Goal: Transaction & Acquisition: Purchase product/service

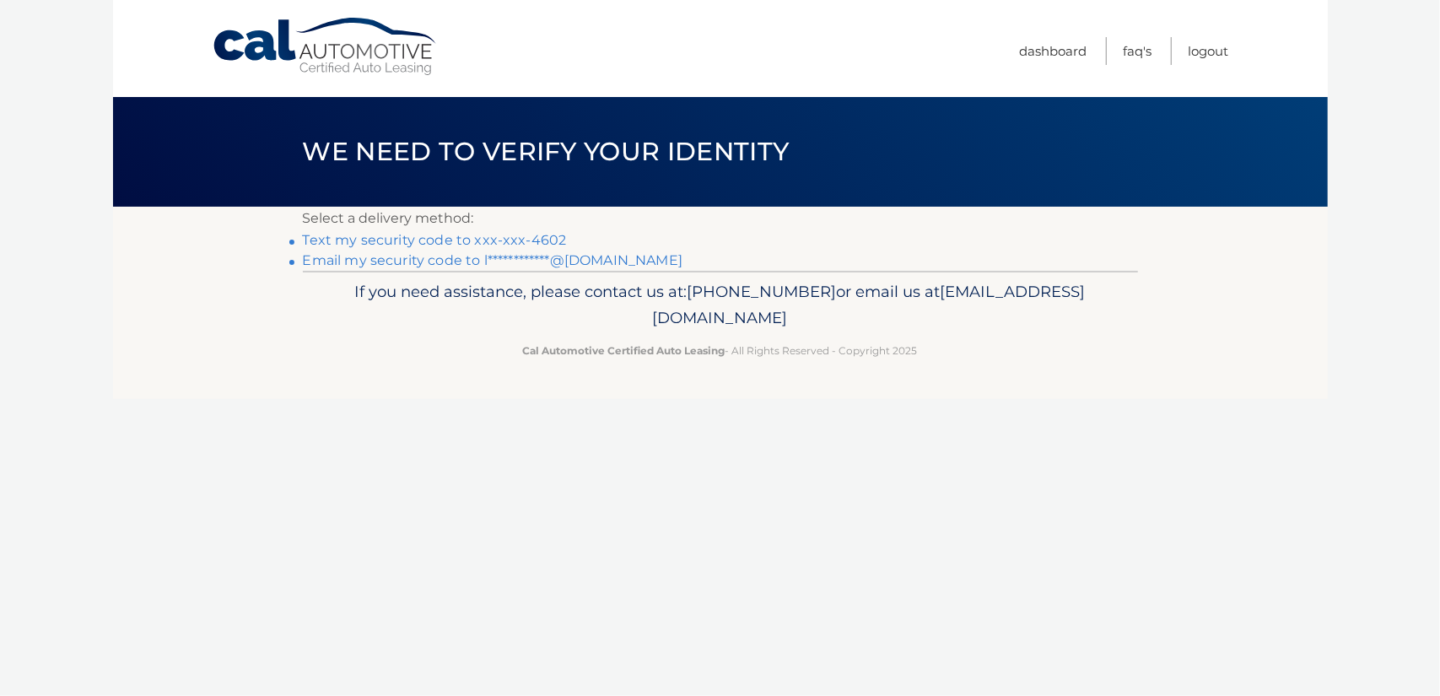
click at [428, 242] on link "Text my security code to xxx-xxx-4602" at bounding box center [435, 240] width 264 height 16
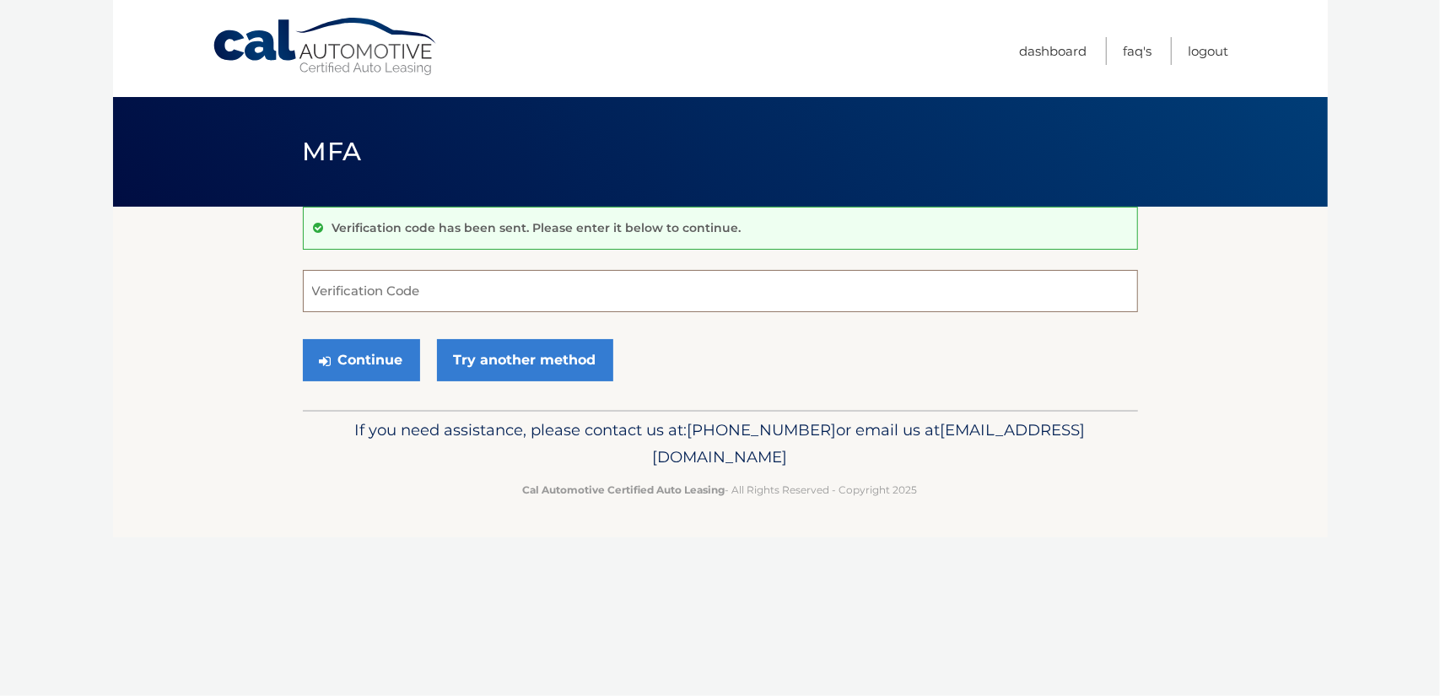
click at [332, 294] on input "Verification Code" at bounding box center [720, 291] width 835 height 42
type input "696761"
click at [303, 339] on button "Continue" at bounding box center [361, 360] width 117 height 42
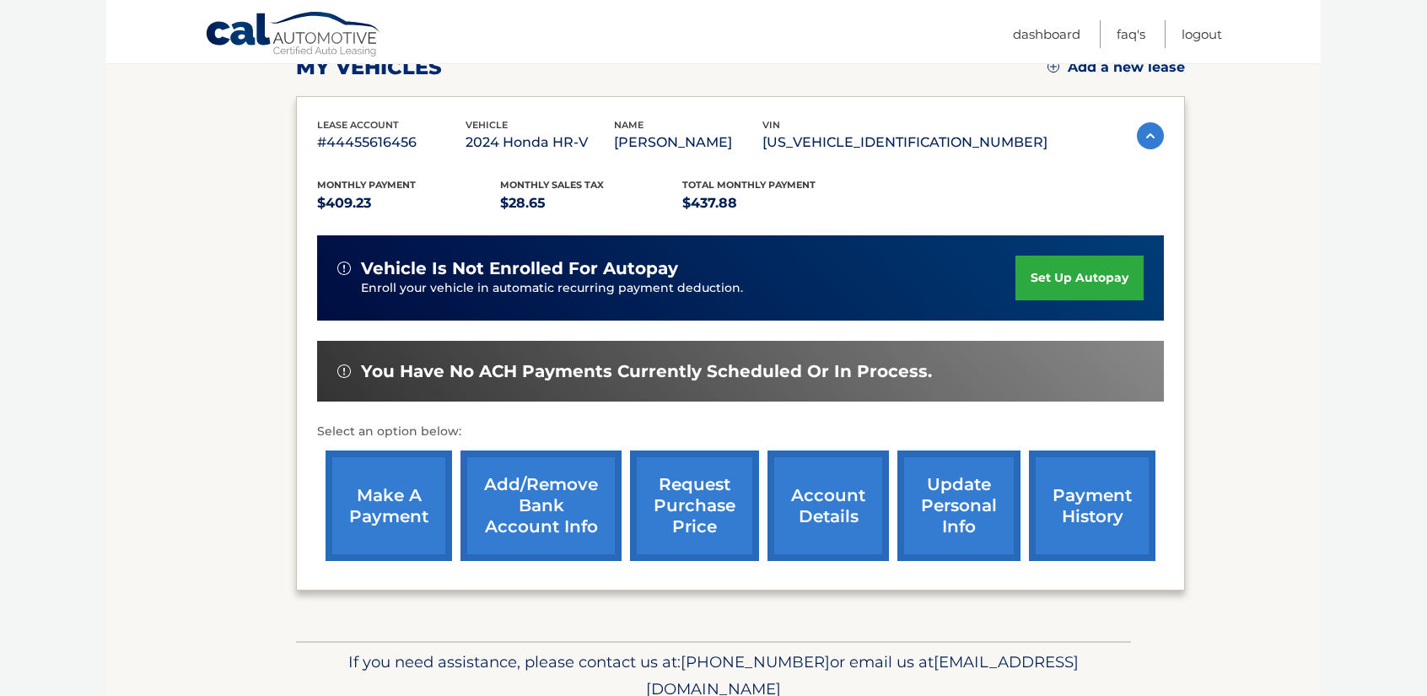
scroll to position [325, 0]
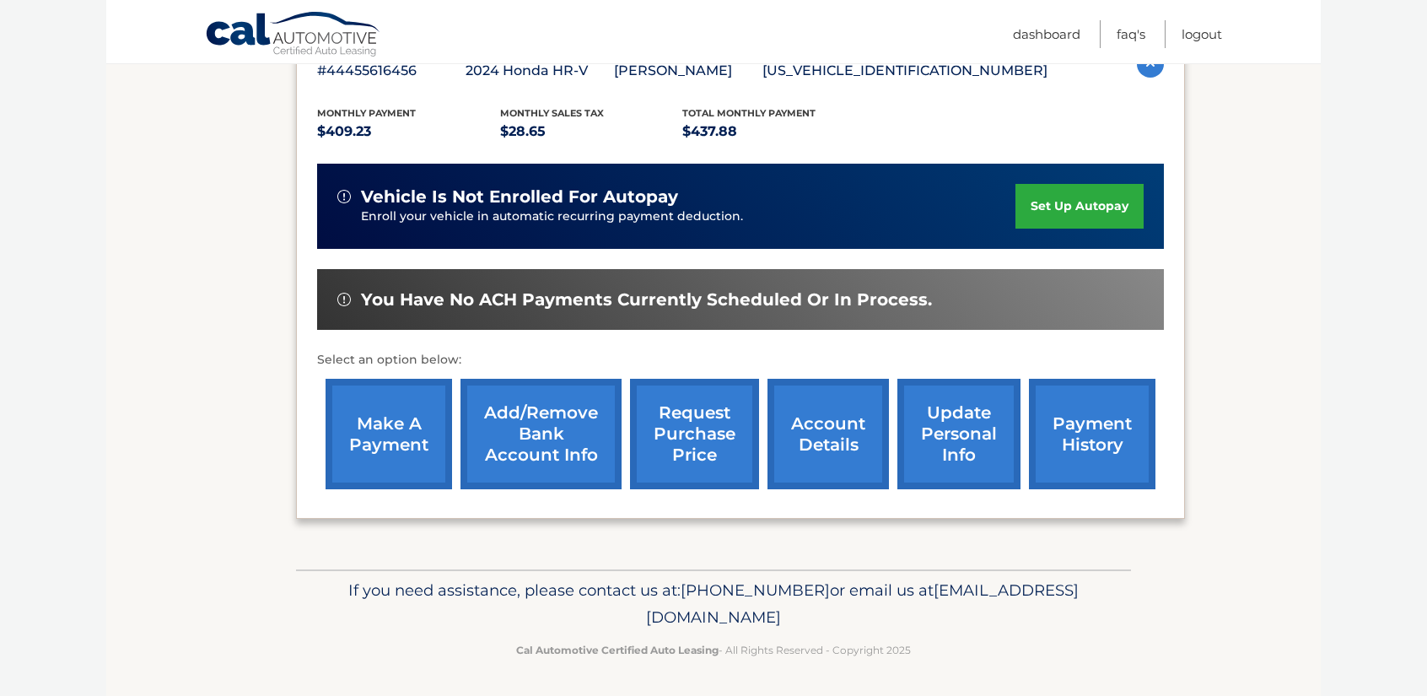
click at [386, 434] on link "make a payment" at bounding box center [389, 434] width 127 height 110
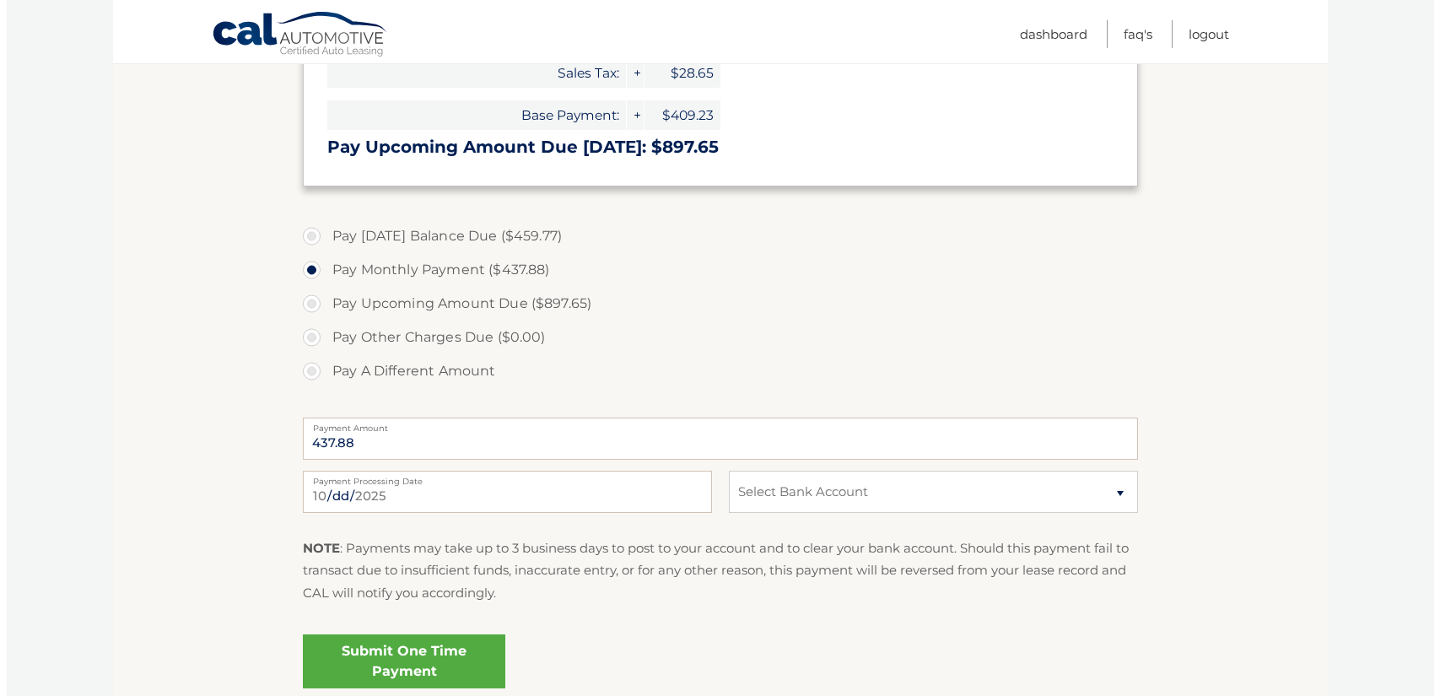
scroll to position [665, 0]
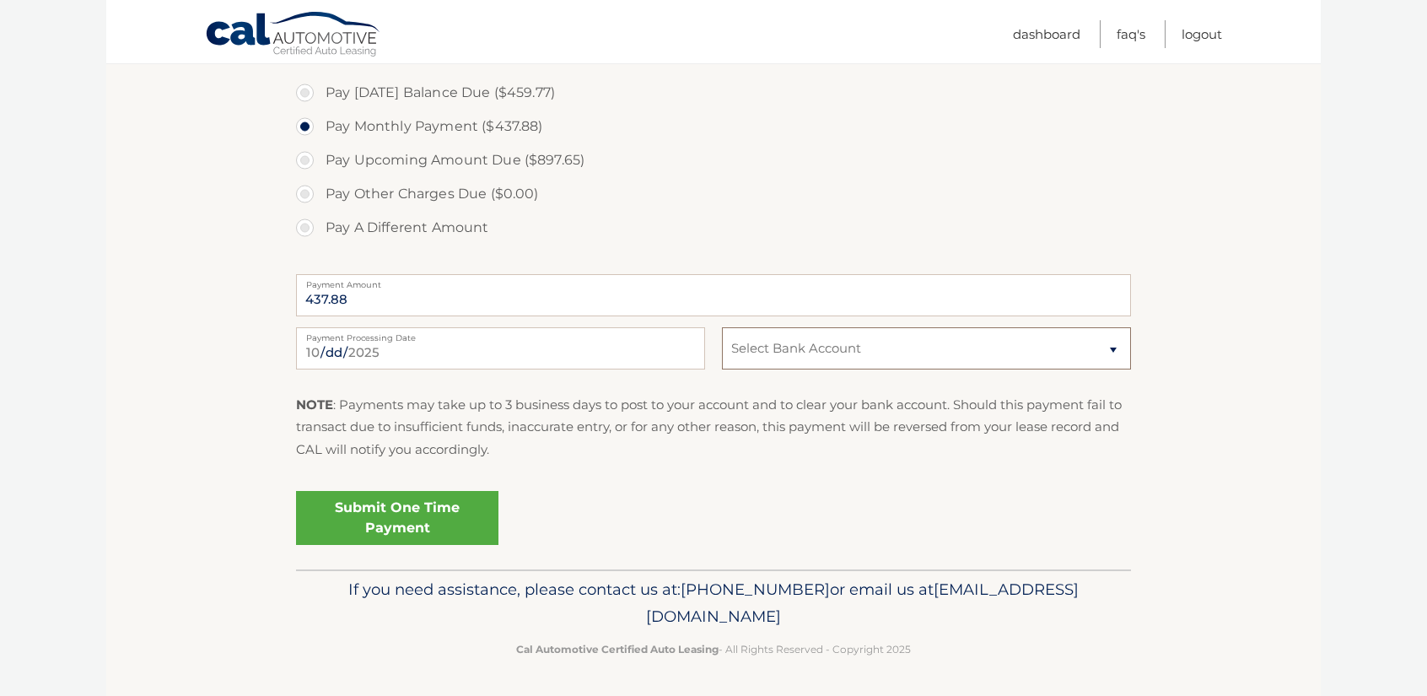
click at [757, 358] on select "Select Bank Account Checking JPMORGAN CHASE BANK, NA *****2980 Checking FLUSHIN…" at bounding box center [926, 348] width 409 height 42
select select "NjlhY2ExMTEtMGRjYS00Zjc2LWI2ZjQtMjlmMDI2MGM4ZjZj"
click at [722, 327] on select "Select Bank Account Checking JPMORGAN CHASE BANK, NA *****2980 Checking FLUSHIN…" at bounding box center [926, 348] width 409 height 42
click at [459, 522] on link "Submit One Time Payment" at bounding box center [397, 518] width 202 height 54
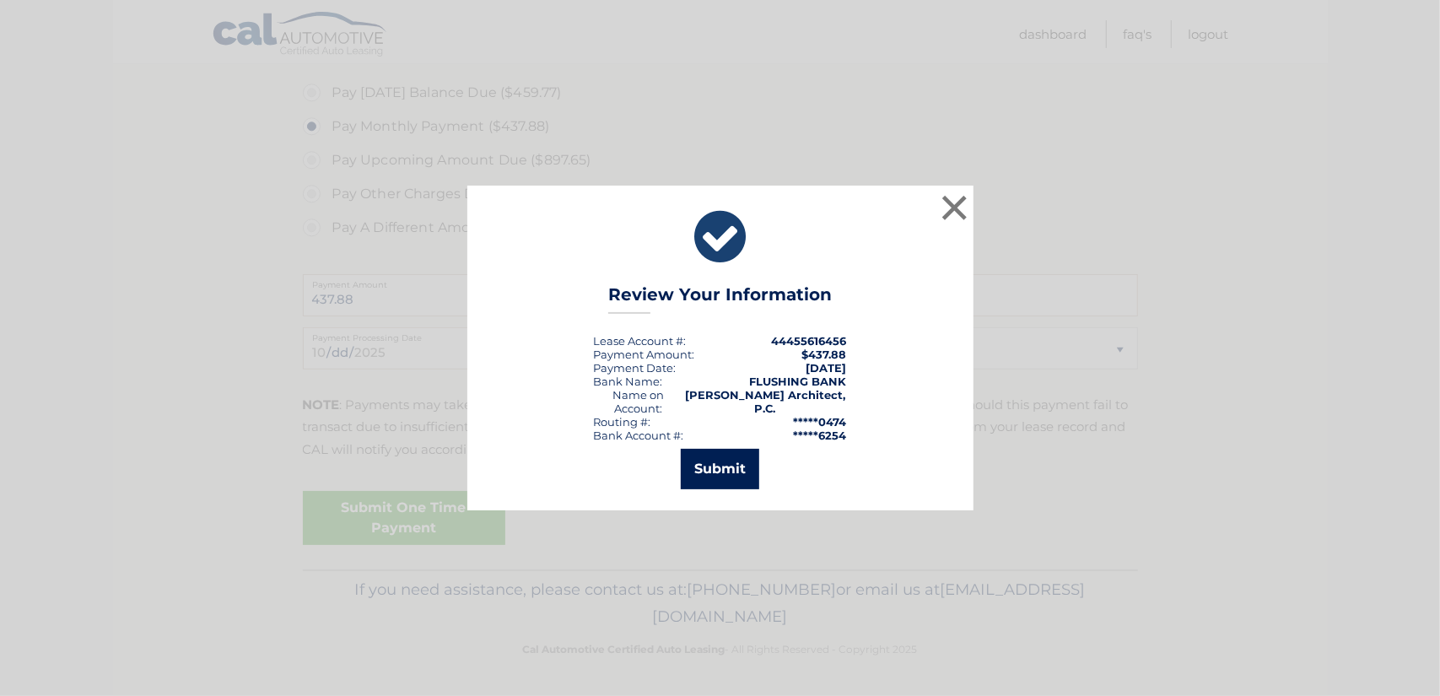
click at [730, 458] on button "Submit" at bounding box center [720, 469] width 78 height 40
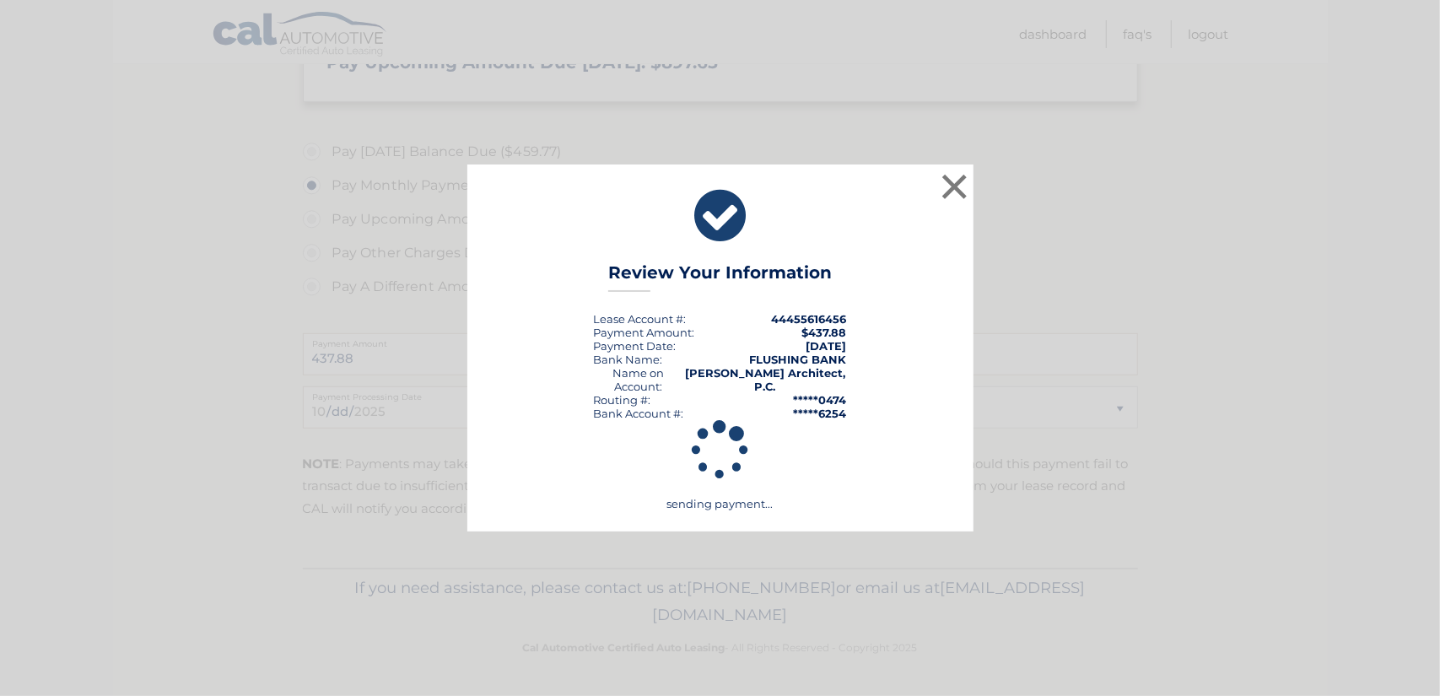
scroll to position [604, 0]
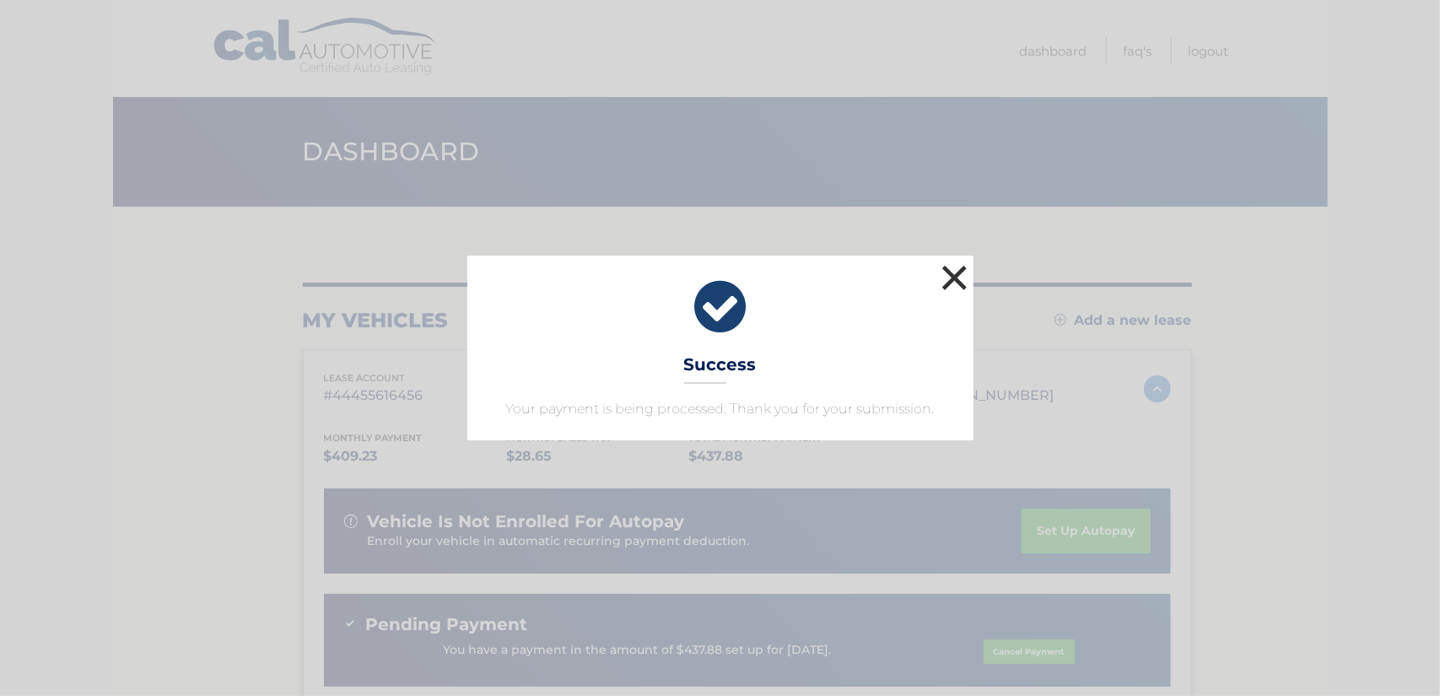
click at [944, 271] on button "×" at bounding box center [955, 278] width 34 height 34
